Goal: Task Accomplishment & Management: Complete application form

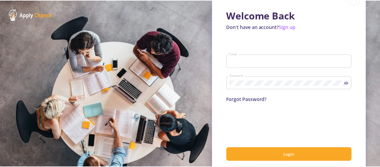
scroll to position [30, 0]
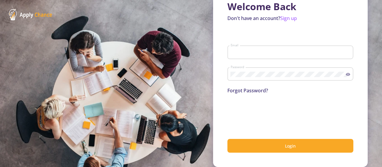
type input "[EMAIL_ADDRESS][DOMAIN_NAME]"
click at [344, 77] on div "Password" at bounding box center [290, 73] width 126 height 16
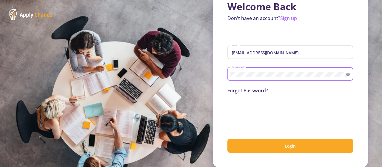
click at [347, 73] on icon at bounding box center [348, 74] width 5 height 5
click at [346, 71] on div "Password" at bounding box center [290, 73] width 126 height 16
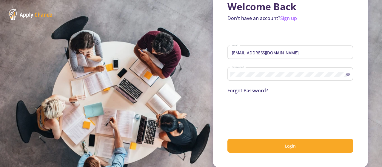
click at [264, 156] on div "Welcome Back Don't have an account? Sign up amirjahani.ecosbu@gmail.com Email P…" at bounding box center [290, 72] width 155 height 190
click at [265, 155] on div "Welcome Back Don't have an account? Sign up amirjahani.ecosbu@gmail.com Email P…" at bounding box center [290, 72] width 155 height 190
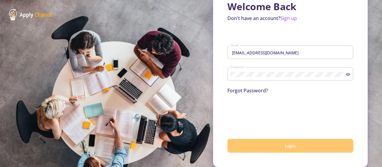
click at [269, 143] on button "Login" at bounding box center [290, 146] width 126 height 14
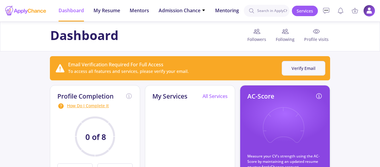
click at [303, 64] on button "Verify Email" at bounding box center [303, 68] width 44 height 15
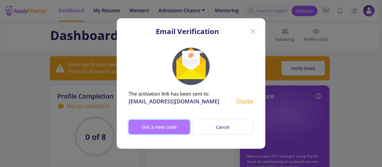
click at [179, 128] on button "Get a new code" at bounding box center [159, 127] width 61 height 14
click at [171, 127] on button "Get a new code" at bounding box center [159, 127] width 61 height 14
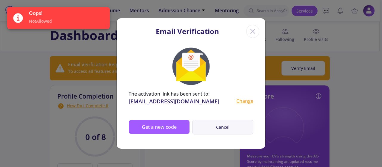
click at [220, 131] on button "Cancel" at bounding box center [222, 127] width 61 height 15
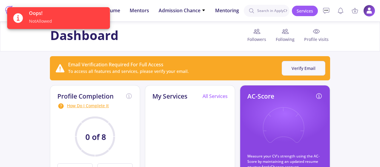
click at [309, 72] on button "Verify Email" at bounding box center [303, 68] width 44 height 15
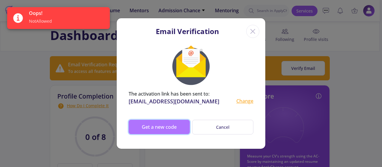
click at [162, 129] on button "Get a new code" at bounding box center [159, 127] width 61 height 14
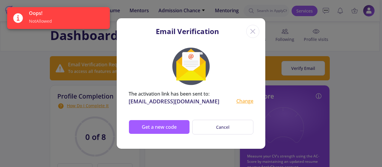
click at [255, 34] on icon "Close" at bounding box center [253, 32] width 10 height 10
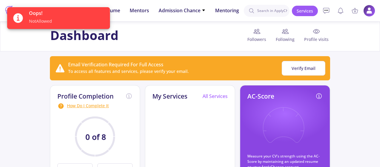
click at [173, 29] on div "Dashboard Followers Following Profile visits" at bounding box center [190, 36] width 284 height 17
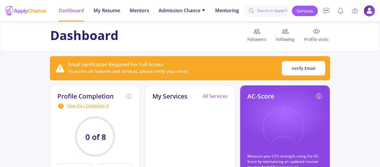
click at [366, 12] on img at bounding box center [369, 11] width 12 height 12
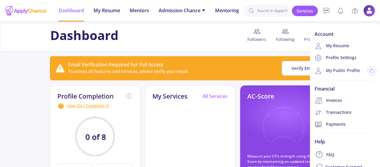
click at [170, 34] on div "Dashboard Followers Following Profile visits" at bounding box center [190, 36] width 284 height 17
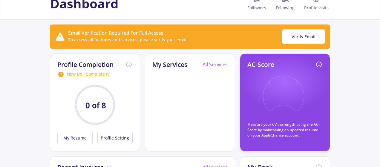
scroll to position [20, 0]
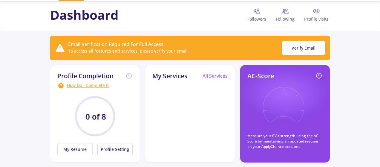
click at [281, 106] on icon at bounding box center [283, 109] width 44 height 44
click at [78, 150] on button "My Resume" at bounding box center [74, 149] width 35 height 12
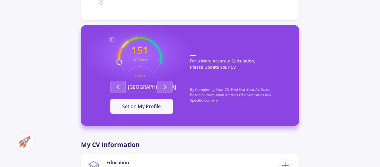
scroll to position [145, 0]
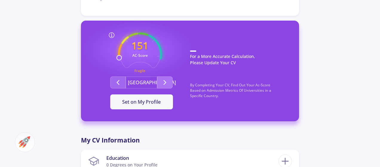
click at [161, 87] on button "Second group" at bounding box center [165, 82] width 16 height 12
click at [141, 69] on text "Fragile" at bounding box center [139, 71] width 11 height 4
click at [149, 81] on button "[GEOGRAPHIC_DATA]" at bounding box center [141, 82] width 31 height 12
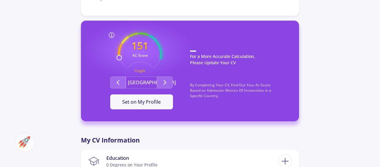
click at [147, 82] on button "[GEOGRAPHIC_DATA]" at bounding box center [141, 82] width 31 height 12
click at [146, 107] on button "Set on My Profile" at bounding box center [141, 101] width 63 height 15
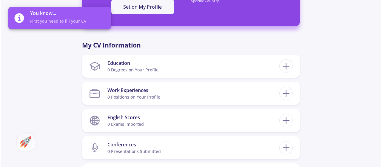
scroll to position [242, 0]
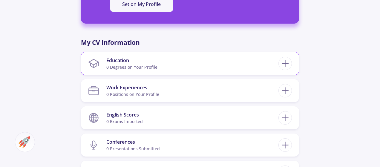
click at [146, 64] on div "0 Degrees on Your Profile" at bounding box center [131, 67] width 51 height 6
click at [282, 63] on icon at bounding box center [284, 63] width 11 height 11
checkbox input "false"
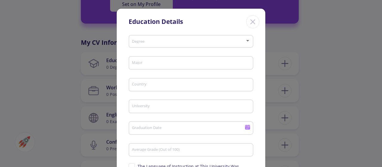
click at [188, 42] on span at bounding box center [189, 41] width 112 height 4
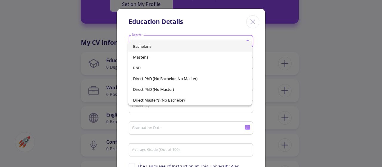
click at [181, 50] on span "Bachelor's" at bounding box center [190, 46] width 114 height 11
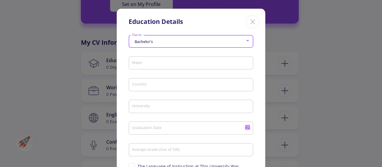
click at [182, 64] on input "Major" at bounding box center [192, 63] width 121 height 5
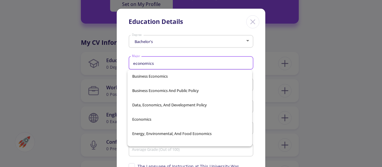
scroll to position [145, 0]
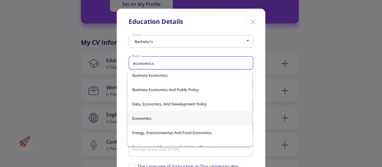
type input "economics"
click at [205, 117] on div "Agricultural And Applied Economics Agricultural And Resource Economics Agricult…" at bounding box center [189, 108] width 125 height 76
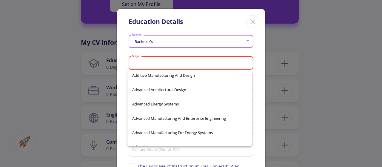
scroll to position [5589, 0]
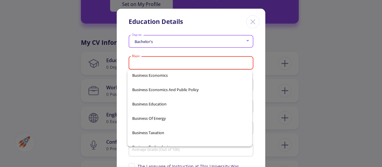
click at [189, 61] on input "Major" at bounding box center [192, 63] width 121 height 5
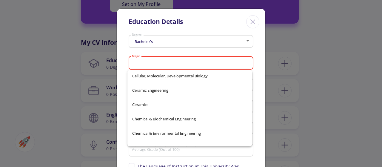
scroll to position [6585, 0]
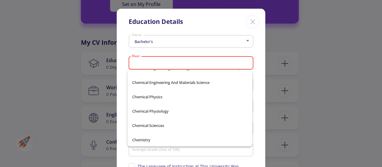
click at [235, 65] on input "Major" at bounding box center [192, 63] width 121 height 5
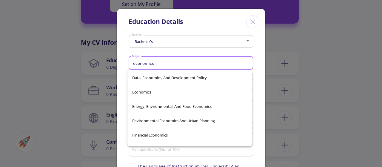
scroll to position [168, 0]
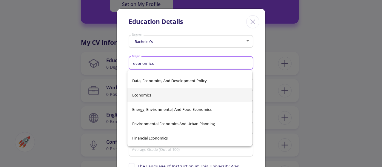
type input "economics"
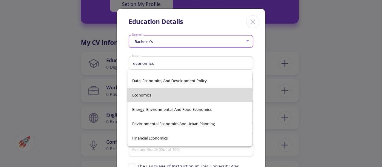
click at [200, 95] on div "Agricultural And Applied Economics Agricultural And Resource Economics Agricult…" at bounding box center [189, 108] width 125 height 76
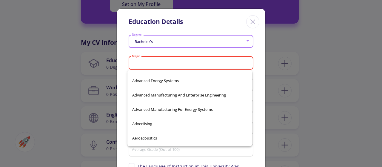
scroll to position [5613, 0]
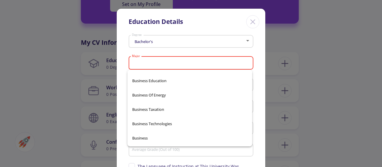
click at [190, 64] on input "Major" at bounding box center [192, 63] width 121 height 5
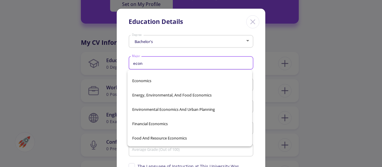
scroll to position [183, 0]
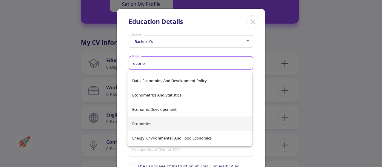
type input "econo"
click at [167, 125] on div "Agricultural And Applied Economics Agricultural And Resource Economics Agricult…" at bounding box center [189, 108] width 125 height 76
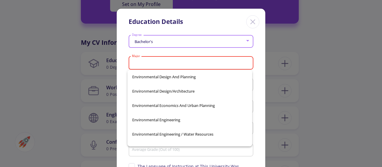
scroll to position [11927, 0]
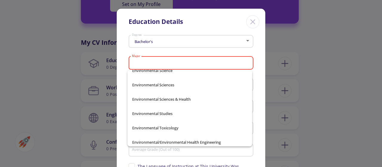
click at [226, 59] on div "Major" at bounding box center [191, 62] width 119 height 16
click at [226, 66] on div "Major" at bounding box center [191, 62] width 119 height 16
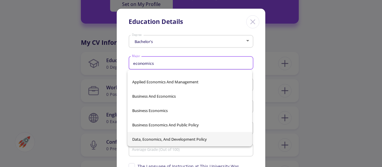
scroll to position [124, 0]
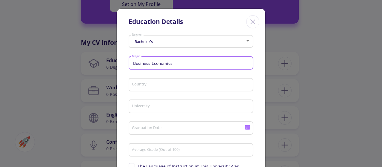
type input "Business Economics"
click at [215, 87] on input "Country" at bounding box center [192, 84] width 121 height 5
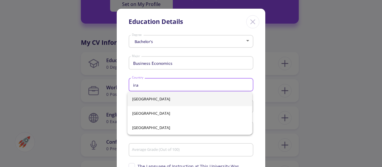
type input "ira"
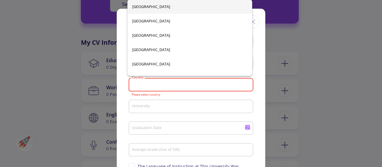
click at [175, 85] on input "Country" at bounding box center [192, 84] width 121 height 5
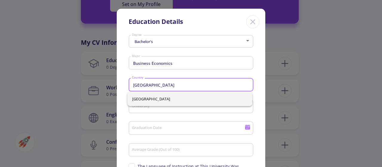
type input "[GEOGRAPHIC_DATA]"
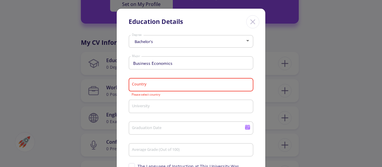
click at [186, 89] on div "Country" at bounding box center [191, 84] width 119 height 16
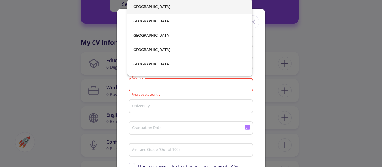
click at [190, 82] on input "Country" at bounding box center [192, 84] width 121 height 5
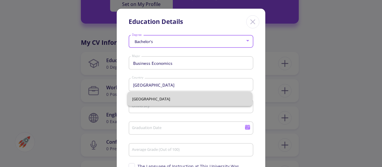
click at [183, 97] on span "[GEOGRAPHIC_DATA]" at bounding box center [190, 99] width 116 height 14
type input "[GEOGRAPHIC_DATA]"
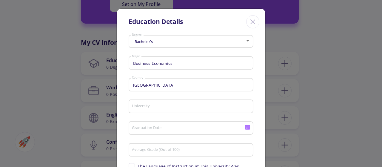
click at [179, 104] on div "University" at bounding box center [191, 105] width 119 height 16
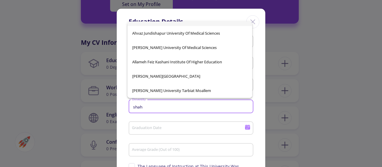
scroll to position [0, 0]
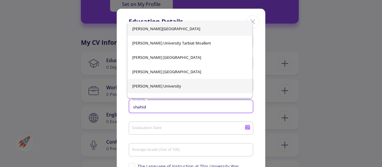
type input "shahid"
click at [189, 85] on div "[PERSON_NAME][GEOGRAPHIC_DATA] [PERSON_NAME][GEOGRAPHIC_DATA] [PERSON_NAME][GEO…" at bounding box center [189, 59] width 125 height 76
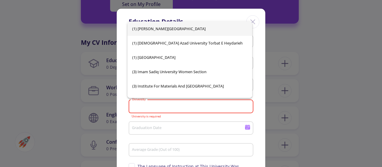
click at [170, 109] on input "University" at bounding box center [192, 106] width 121 height 5
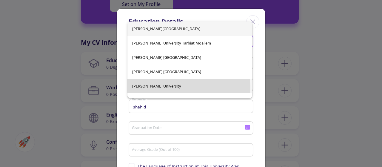
click at [170, 89] on span "[PERSON_NAME] University" at bounding box center [190, 86] width 116 height 14
type input "[PERSON_NAME] University"
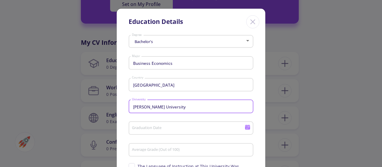
click at [177, 127] on input "Graduation Date" at bounding box center [189, 128] width 115 height 5
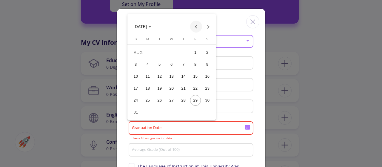
click at [199, 26] on button "Previous month" at bounding box center [196, 27] width 12 height 12
click at [182, 92] on div "17" at bounding box center [183, 88] width 11 height 11
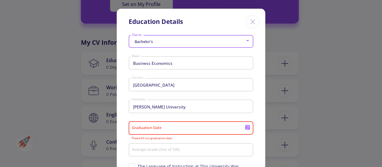
type input "[DATE]"
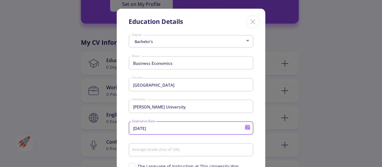
click at [260, 111] on div "Bachelor's Degree Business Economics Major Iran Country [PERSON_NAME][GEOGRAPHI…" at bounding box center [191, 127] width 149 height 188
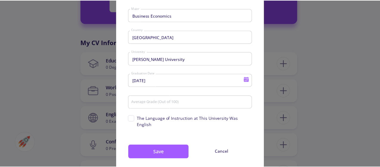
scroll to position [57, 0]
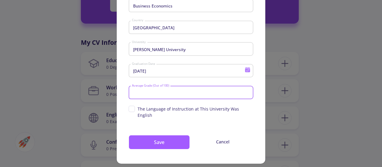
click at [181, 96] on input "Average Grade (Out of 100)" at bounding box center [192, 92] width 121 height 5
type input "87.5"
click at [171, 111] on span "The Language of Instruction at This University Was English" at bounding box center [196, 112] width 116 height 13
click at [133, 110] on input "The Language of Instruction at This University Was English" at bounding box center [131, 108] width 4 height 4
click at [171, 110] on span "The Language of Instruction at This University Was English" at bounding box center [196, 112] width 116 height 13
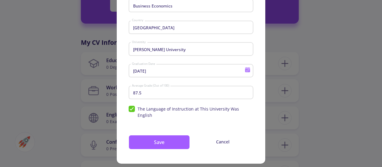
click at [133, 110] on input "The Language of Instruction at This University Was English" at bounding box center [131, 108] width 4 height 4
checkbox input "false"
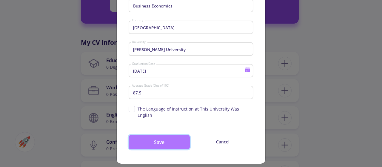
click at [173, 135] on button "Save" at bounding box center [159, 142] width 61 height 14
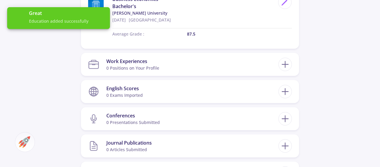
scroll to position [333, 0]
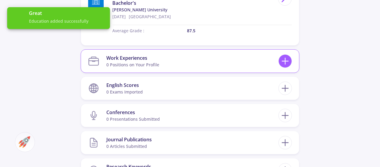
click at [287, 61] on line at bounding box center [285, 61] width 6 height 0
checkbox input "false"
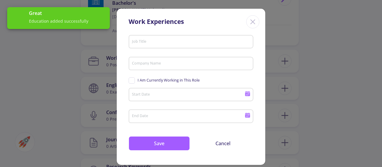
click at [185, 42] on input "Job Title" at bounding box center [192, 41] width 121 height 5
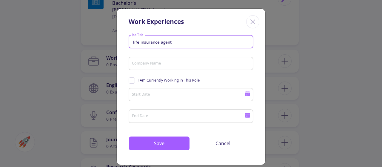
type input "life insurance agent"
click at [181, 61] on div "Company Name" at bounding box center [191, 63] width 119 height 16
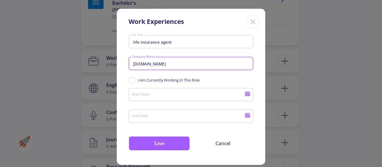
type input "[DOMAIN_NAME]"
click at [228, 80] on div "I Am Currently Working in This Role" at bounding box center [191, 80] width 125 height 9
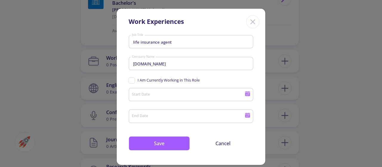
click at [176, 80] on span "I Am Currently Working in This Role" at bounding box center [169, 80] width 62 height 6
click at [133, 80] on input "I Am Currently Working in This Role" at bounding box center [131, 79] width 4 height 4
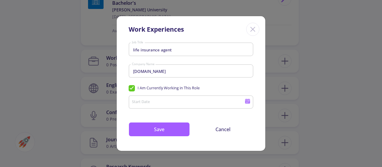
click at [132, 91] on span "I Am Currently Working in This Role" at bounding box center [164, 88] width 71 height 6
click at [132, 89] on input "I Am Currently Working in This Role" at bounding box center [131, 87] width 4 height 4
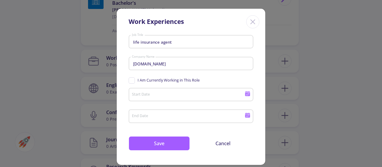
click at [134, 84] on div "I Am Currently Working in This Role" at bounding box center [191, 80] width 125 height 9
click at [134, 85] on div "I Am Currently Working in This Role" at bounding box center [191, 80] width 125 height 9
click at [132, 83] on span "I Am Currently Working in This Role" at bounding box center [164, 80] width 71 height 6
click at [132, 81] on input "I Am Currently Working in This Role" at bounding box center [131, 79] width 4 height 4
checkbox input "true"
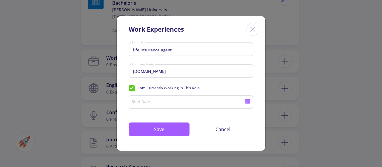
click at [142, 98] on div "Start Date" at bounding box center [188, 101] width 113 height 16
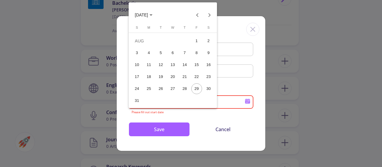
click at [230, 84] on div at bounding box center [191, 83] width 382 height 167
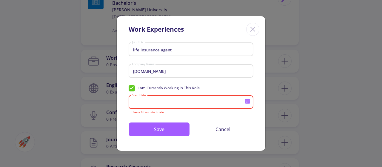
click at [248, 102] on icon at bounding box center [247, 101] width 5 height 3
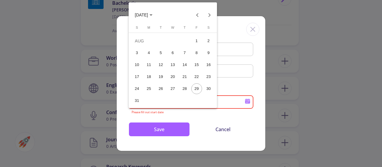
click at [157, 14] on button "[DATE]" at bounding box center [143, 15] width 27 height 12
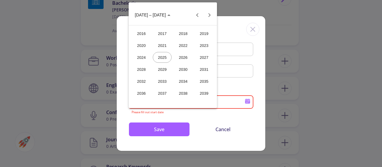
click at [144, 53] on div "2024" at bounding box center [141, 57] width 19 height 11
click at [182, 58] on div "[DATE]" at bounding box center [183, 57] width 19 height 11
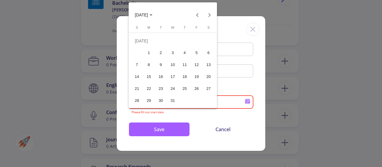
click at [209, 77] on div "20" at bounding box center [208, 76] width 11 height 11
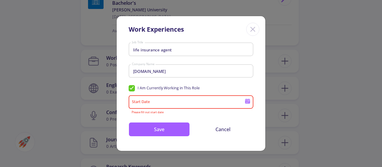
type input "[DATE]"
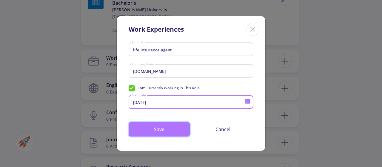
click at [176, 133] on button "Save" at bounding box center [159, 129] width 61 height 14
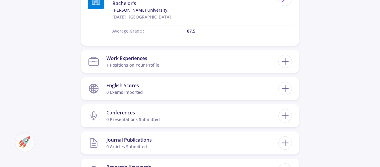
scroll to position [352, 0]
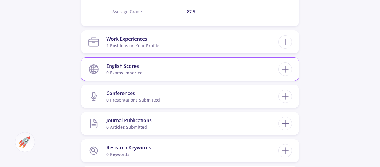
click at [164, 70] on section "English Scores 0 exams imported" at bounding box center [183, 69] width 190 height 18
click at [286, 69] on line at bounding box center [285, 69] width 6 height 0
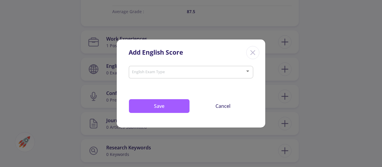
click at [213, 70] on div "English Exam Type" at bounding box center [191, 71] width 119 height 15
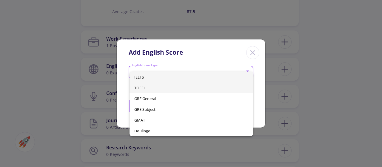
click at [189, 90] on span "TOEFL" at bounding box center [191, 87] width 114 height 11
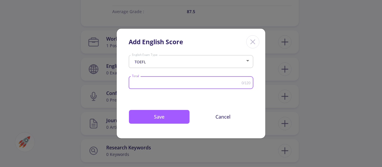
click at [192, 81] on input "Total" at bounding box center [187, 83] width 110 height 4
type input "105"
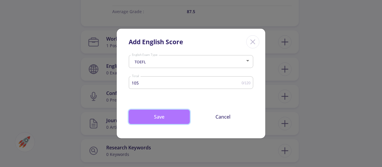
click at [161, 118] on button "Save" at bounding box center [159, 117] width 61 height 14
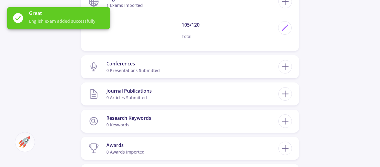
scroll to position [424, 0]
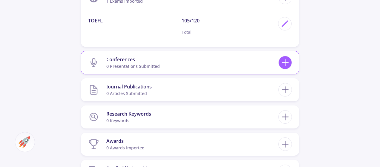
click at [282, 63] on line at bounding box center [285, 63] width 6 height 0
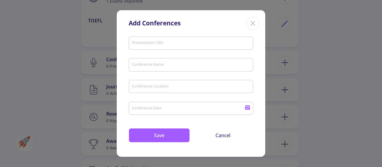
click at [238, 49] on div "Presentation Title" at bounding box center [191, 42] width 119 height 16
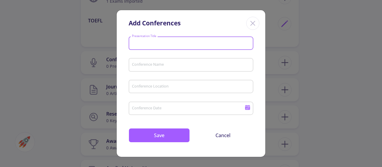
click at [239, 49] on div "Presentation Title" at bounding box center [191, 42] width 119 height 16
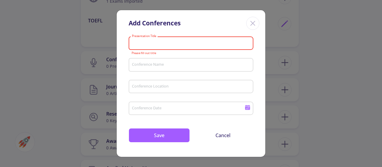
click at [238, 67] on input "Conference Name" at bounding box center [192, 64] width 121 height 5
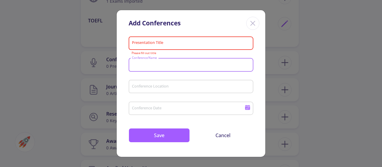
click at [233, 90] on div "Conference Location" at bounding box center [191, 86] width 119 height 16
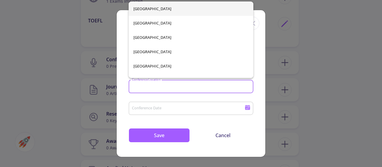
click at [260, 89] on div "Presentation Title Please fill out title Conference Name Please fill out name C…" at bounding box center [191, 95] width 149 height 123
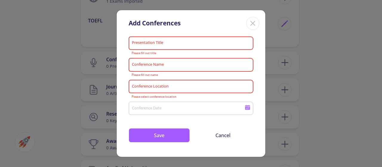
click at [143, 111] on input "Conference Date" at bounding box center [189, 108] width 115 height 5
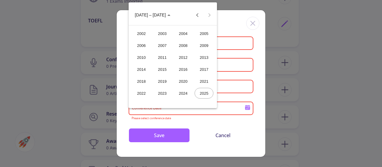
click at [266, 67] on div at bounding box center [191, 83] width 382 height 167
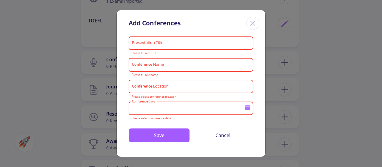
click at [255, 28] on div "Close" at bounding box center [252, 23] width 13 height 13
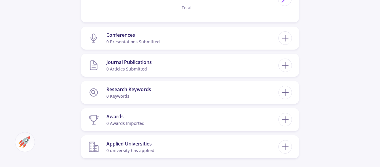
scroll to position [454, 0]
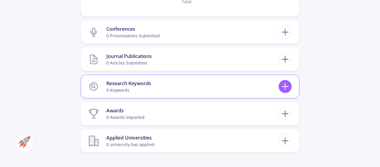
click at [287, 84] on icon at bounding box center [284, 86] width 11 height 11
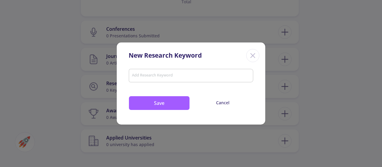
click at [219, 77] on input "Add Research Keyword" at bounding box center [191, 75] width 119 height 5
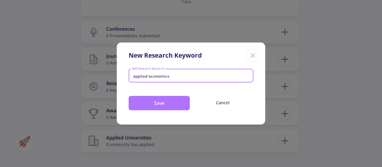
type input "applied economics"
click at [164, 100] on button "Save" at bounding box center [159, 103] width 61 height 14
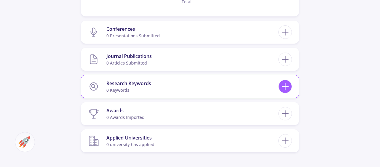
click at [288, 84] on icon at bounding box center [284, 86] width 11 height 11
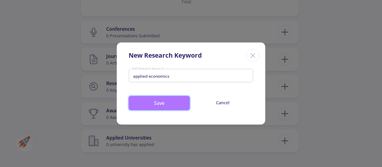
click at [171, 104] on button "Save" at bounding box center [159, 103] width 61 height 14
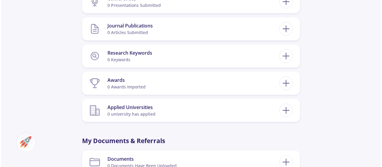
scroll to position [490, 0]
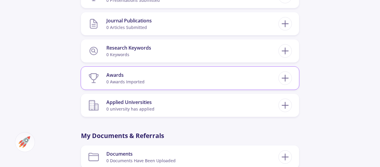
click at [153, 76] on section "Awards 0 awards imported" at bounding box center [183, 78] width 190 height 18
click at [100, 76] on section "Awards 0 awards imported" at bounding box center [183, 78] width 190 height 18
click at [285, 73] on icon at bounding box center [284, 78] width 11 height 11
